Goal: Transaction & Acquisition: Obtain resource

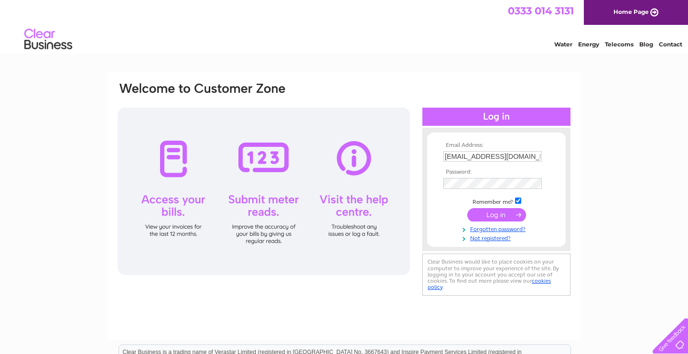
click at [502, 215] on input "submit" at bounding box center [496, 214] width 59 height 13
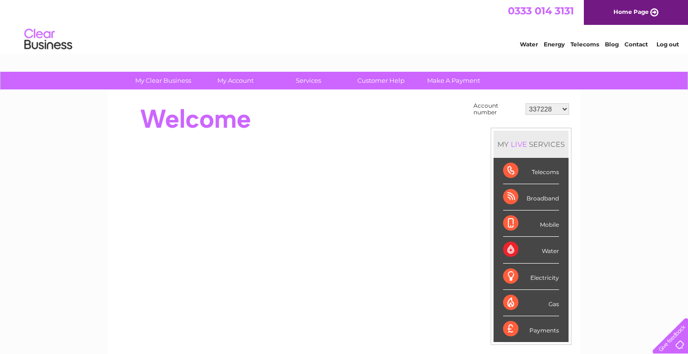
click at [526, 103] on select "337228 382500 439338 442724 442887 444861 444869 445778 447015 452092 452130 45…" at bounding box center [547, 108] width 43 height 11
select select "30290474"
click option "30290474" at bounding box center [0, 0] width 0 height 0
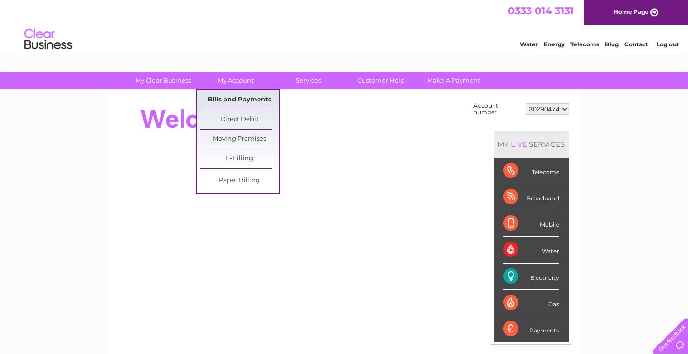
click at [246, 97] on link "Bills and Payments" at bounding box center [239, 99] width 79 height 19
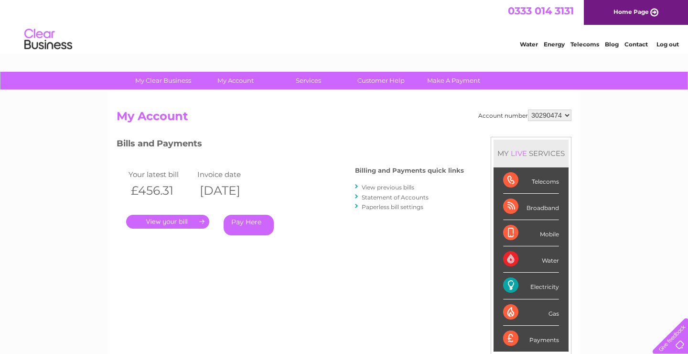
click at [182, 221] on link "." at bounding box center [167, 222] width 83 height 14
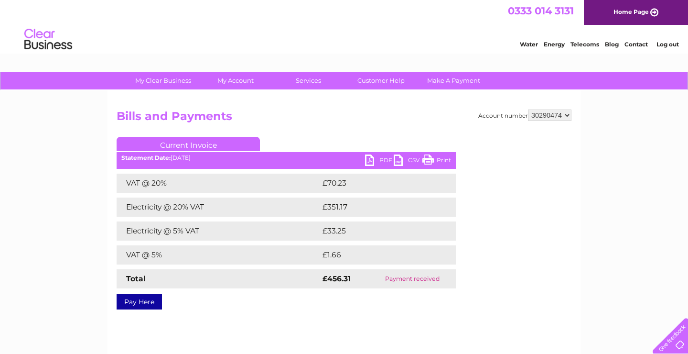
click at [388, 161] on link "PDF" at bounding box center [379, 161] width 29 height 14
click at [528, 109] on select "337228 382500 439338 442724 442887 444861 444869 445778 447015 452092 452130 45…" at bounding box center [549, 114] width 43 height 11
select select "30290466"
click option "30290466" at bounding box center [0, 0] width 0 height 0
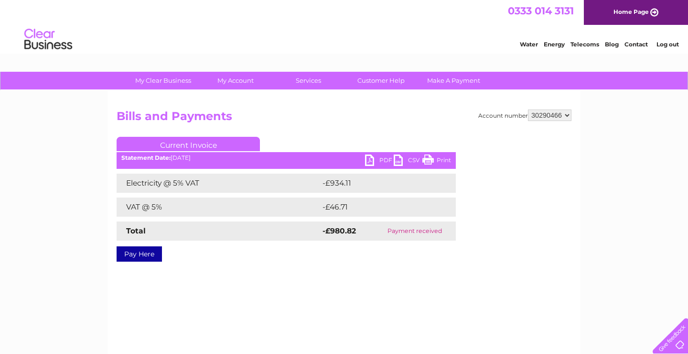
click at [382, 159] on link "PDF" at bounding box center [379, 161] width 29 height 14
